Goal: Task Accomplishment & Management: Use online tool/utility

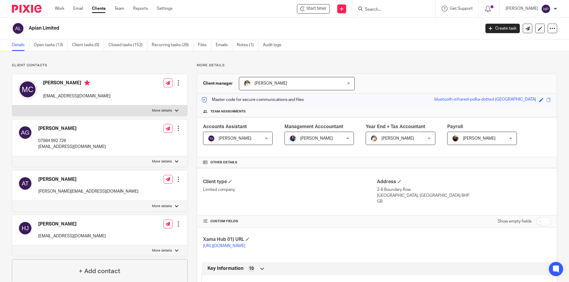
click at [375, 7] on input "Search" at bounding box center [390, 9] width 53 height 5
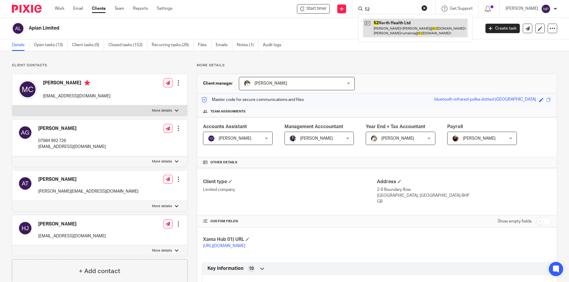
type input "52"
click at [378, 26] on link at bounding box center [415, 28] width 105 height 18
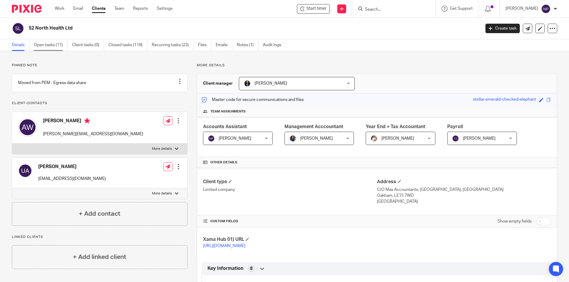
click at [55, 44] on link "Open tasks (11)" at bounding box center [51, 45] width 34 height 12
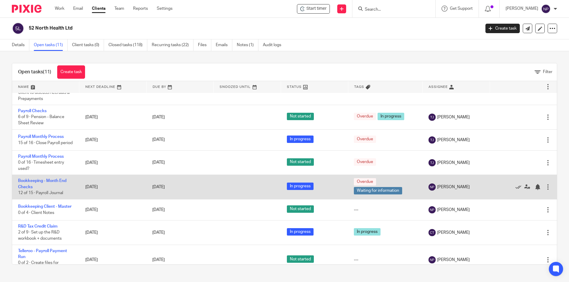
scroll to position [89, 0]
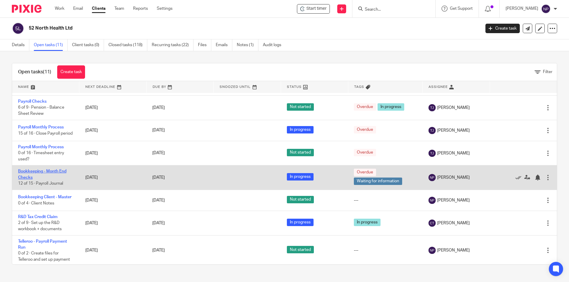
click at [57, 180] on link "Bookkeeping - Month End Checks" at bounding box center [42, 175] width 48 height 10
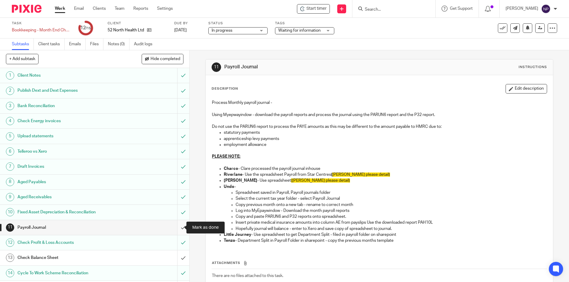
click at [180, 230] on input "submit" at bounding box center [94, 227] width 189 height 15
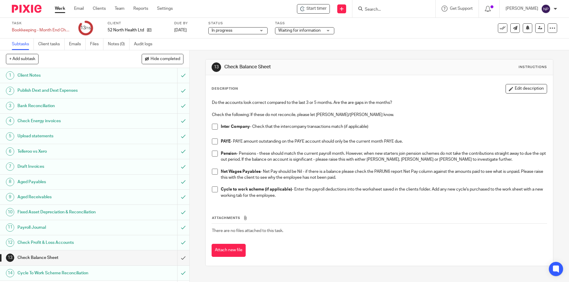
click at [214, 141] on span at bounding box center [215, 142] width 6 height 6
click at [212, 124] on span at bounding box center [215, 127] width 6 height 6
drag, startPoint x: 213, startPoint y: 172, endPoint x: 214, endPoint y: 180, distance: 8.3
click at [213, 172] on span at bounding box center [215, 172] width 6 height 6
click at [214, 189] on span at bounding box center [215, 190] width 6 height 6
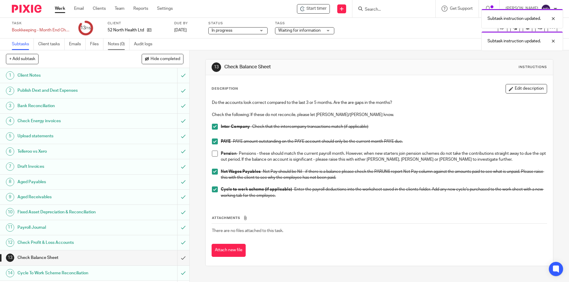
click at [116, 42] on link "Notes (0)" at bounding box center [119, 45] width 22 height 12
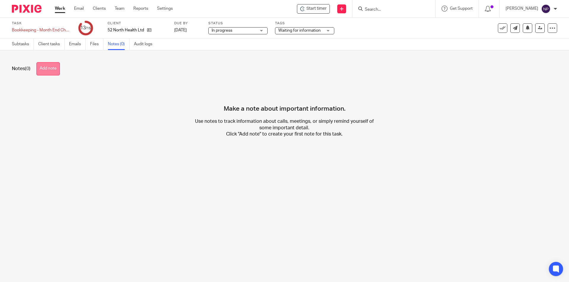
click at [57, 69] on button "Add note" at bounding box center [47, 68] width 23 height 13
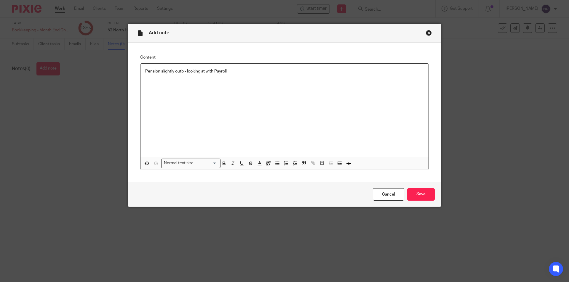
click at [181, 71] on p "Pension slightly outb - looking at with Payroll" at bounding box center [284, 71] width 279 height 6
click at [429, 193] on input "Save" at bounding box center [421, 194] width 28 height 13
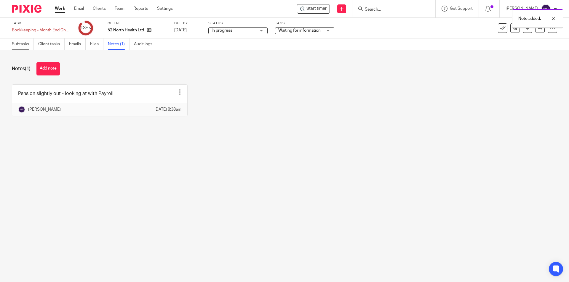
click at [32, 48] on link "Subtasks" at bounding box center [23, 45] width 22 height 12
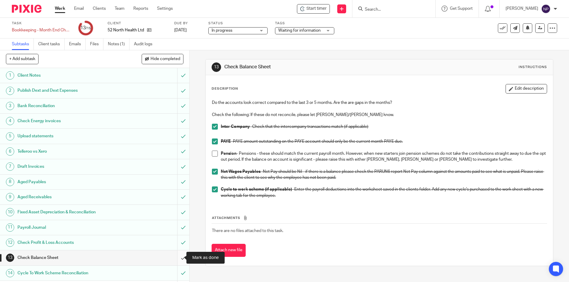
click at [174, 259] on input "submit" at bounding box center [94, 258] width 189 height 15
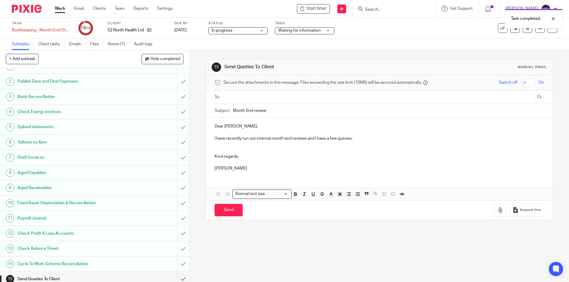
scroll to position [14, 0]
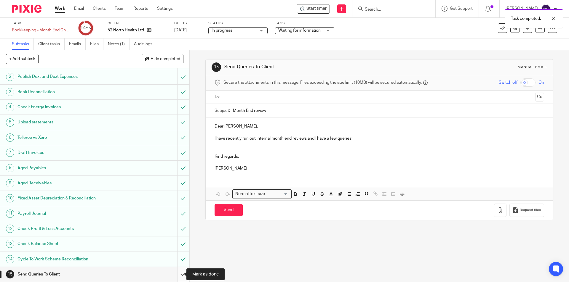
click at [177, 271] on input "submit" at bounding box center [94, 274] width 189 height 15
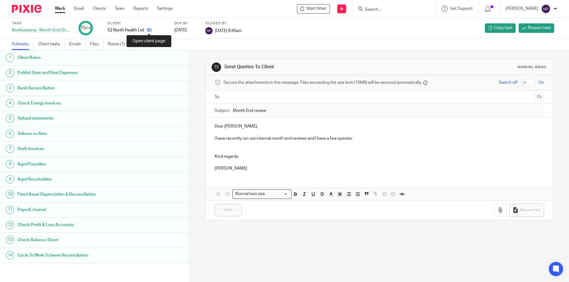
click at [147, 31] on icon at bounding box center [149, 30] width 4 height 4
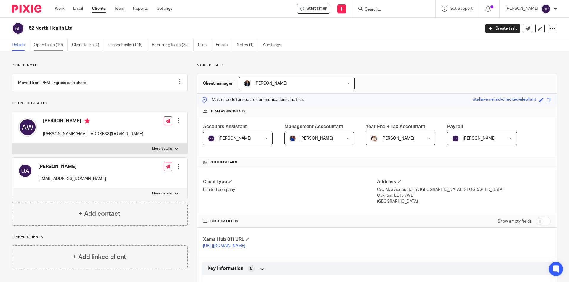
click at [53, 43] on link "Open tasks (10)" at bounding box center [51, 45] width 34 height 12
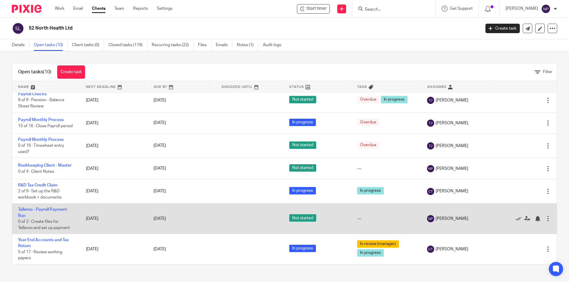
scroll to position [100, 0]
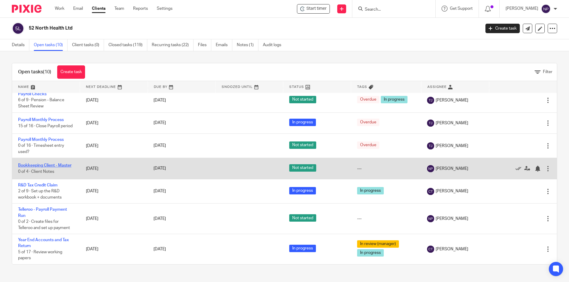
click at [61, 166] on link "Bookkeeping Client - Master" at bounding box center [44, 166] width 53 height 4
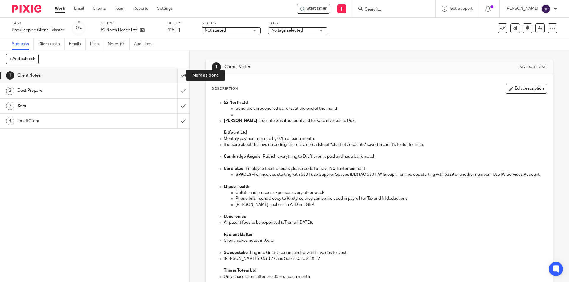
click at [175, 76] on input "submit" at bounding box center [94, 75] width 189 height 15
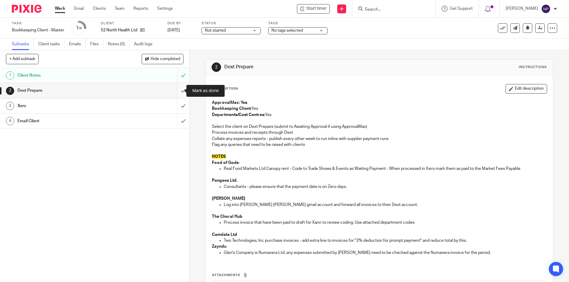
click at [174, 91] on input "submit" at bounding box center [94, 90] width 189 height 15
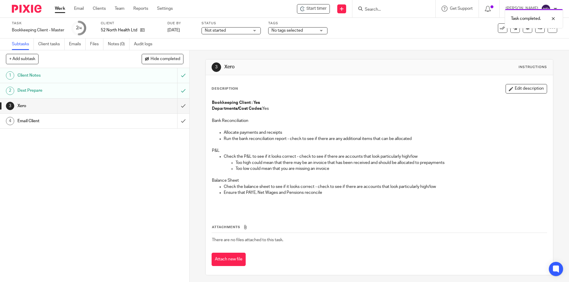
click at [123, 118] on div "Email Client" at bounding box center [94, 121] width 154 height 9
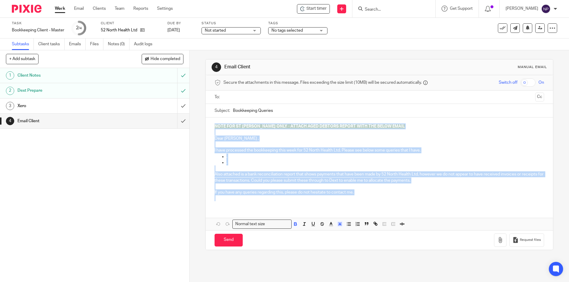
drag, startPoint x: 215, startPoint y: 125, endPoint x: 371, endPoint y: 201, distance: 173.9
click at [371, 201] on div "NOTE FOR ST [PERSON_NAME] ONLY - ATTACH AGED DEBTORS REPORT WITH THE BELOW EMAI…" at bounding box center [379, 162] width 347 height 88
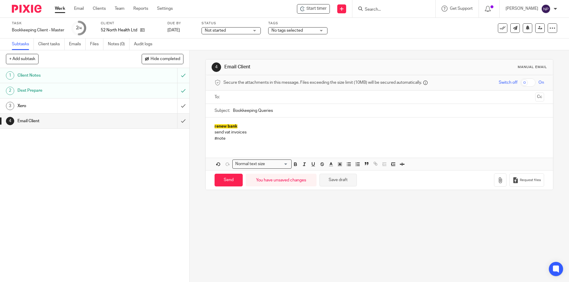
click at [342, 178] on button "Save draft" at bounding box center [337, 180] width 37 height 13
click at [309, 136] on p "#note" at bounding box center [379, 139] width 329 height 6
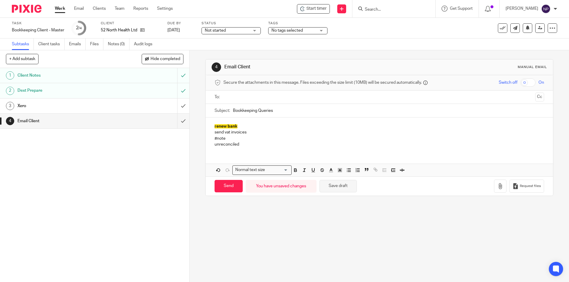
click at [336, 185] on button "Save draft" at bounding box center [337, 186] width 37 height 13
